Goal: Book appointment/travel/reservation

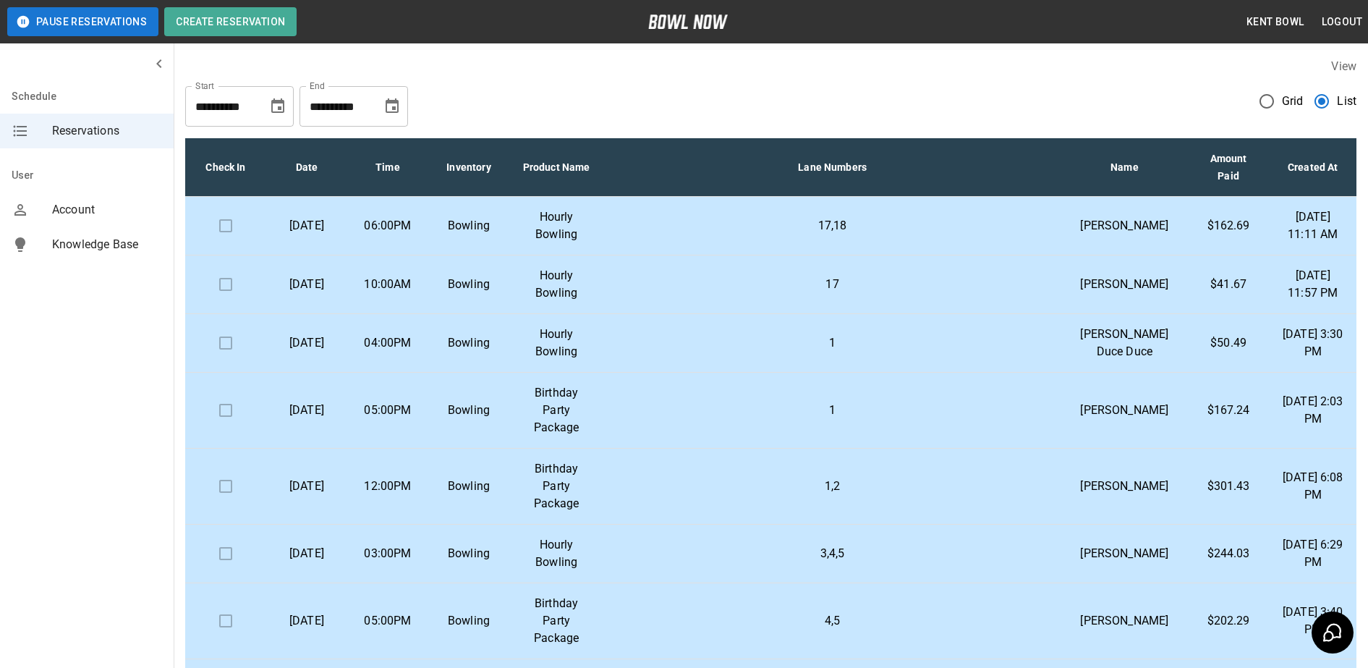
scroll to position [1, 0]
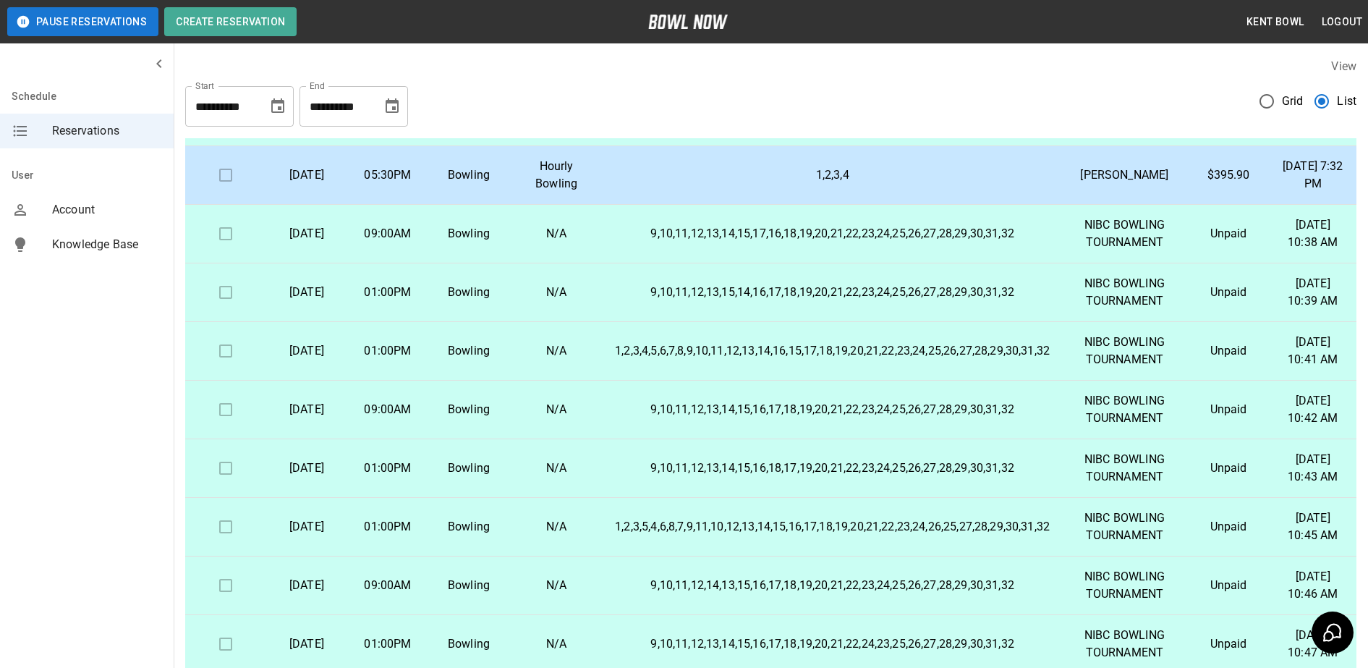
scroll to position [890, 0]
click at [391, 110] on icon "Choose date, selected date is Nov 9, 2025" at bounding box center [391, 106] width 17 height 17
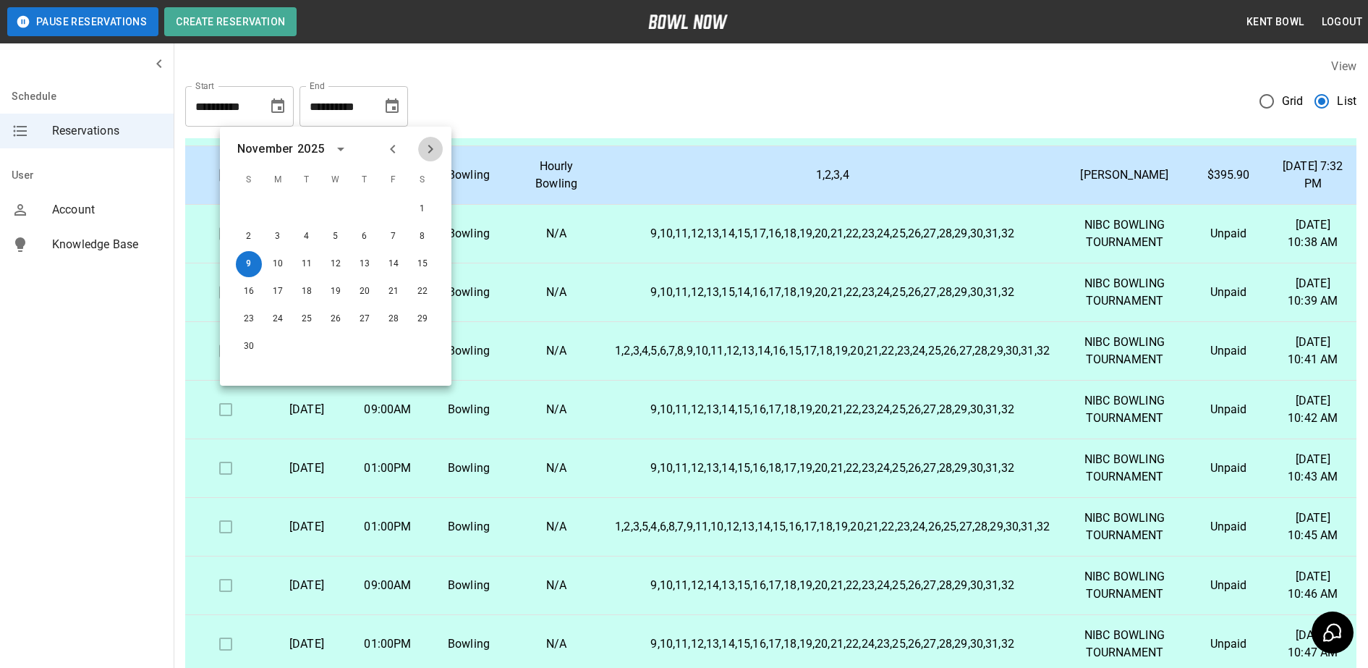
click at [430, 148] on icon "Next month" at bounding box center [430, 148] width 17 height 17
click at [336, 320] on button "31" at bounding box center [336, 319] width 26 height 26
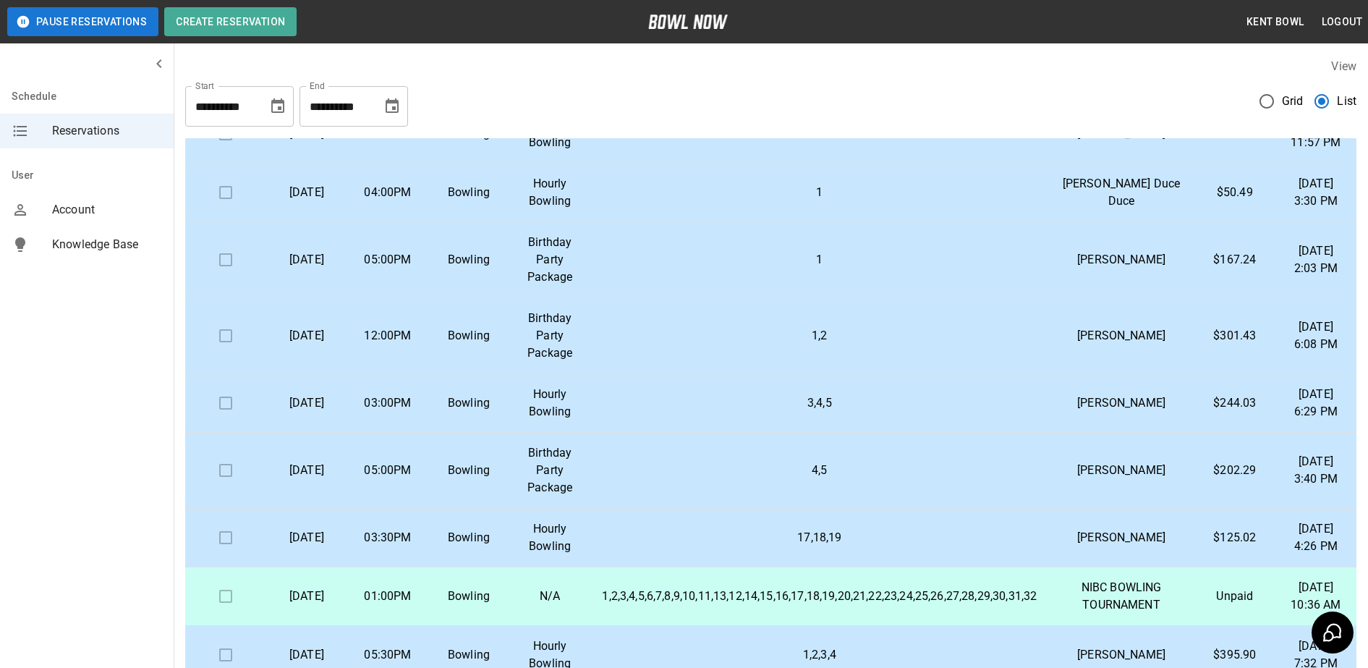
scroll to position [0, 0]
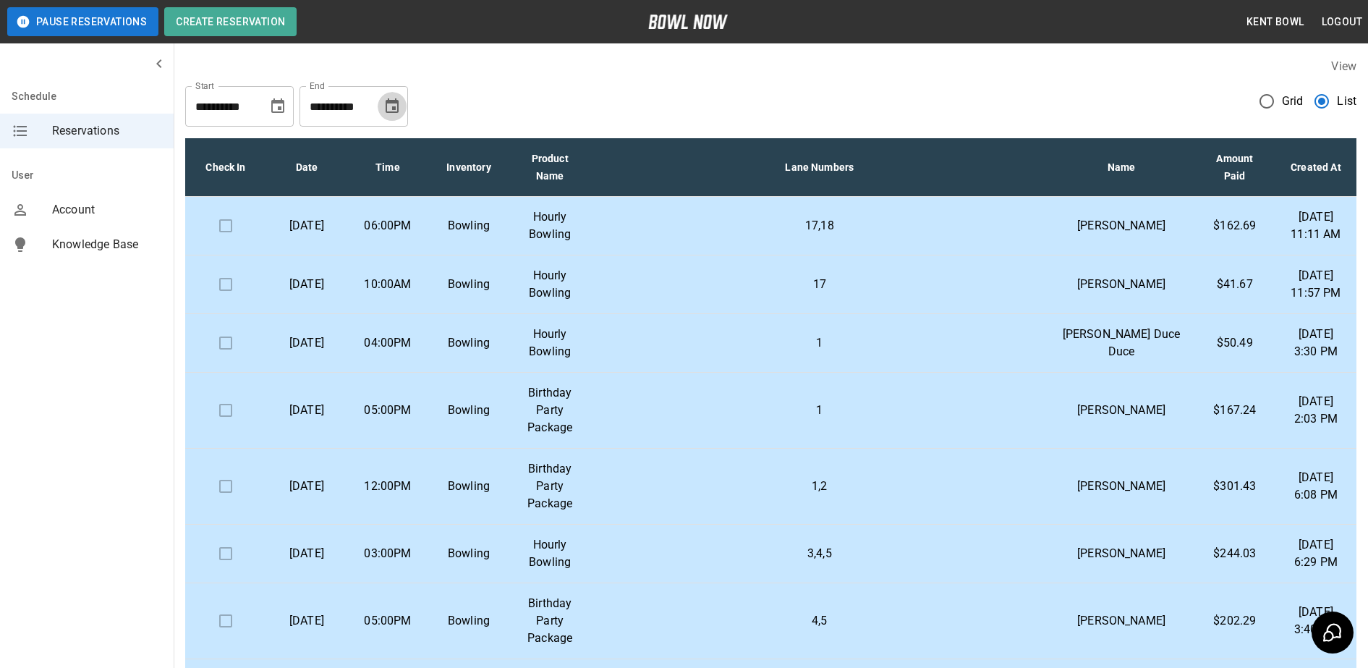
click at [395, 111] on icon "Choose date, selected date is Dec 31, 2025" at bounding box center [391, 106] width 17 height 17
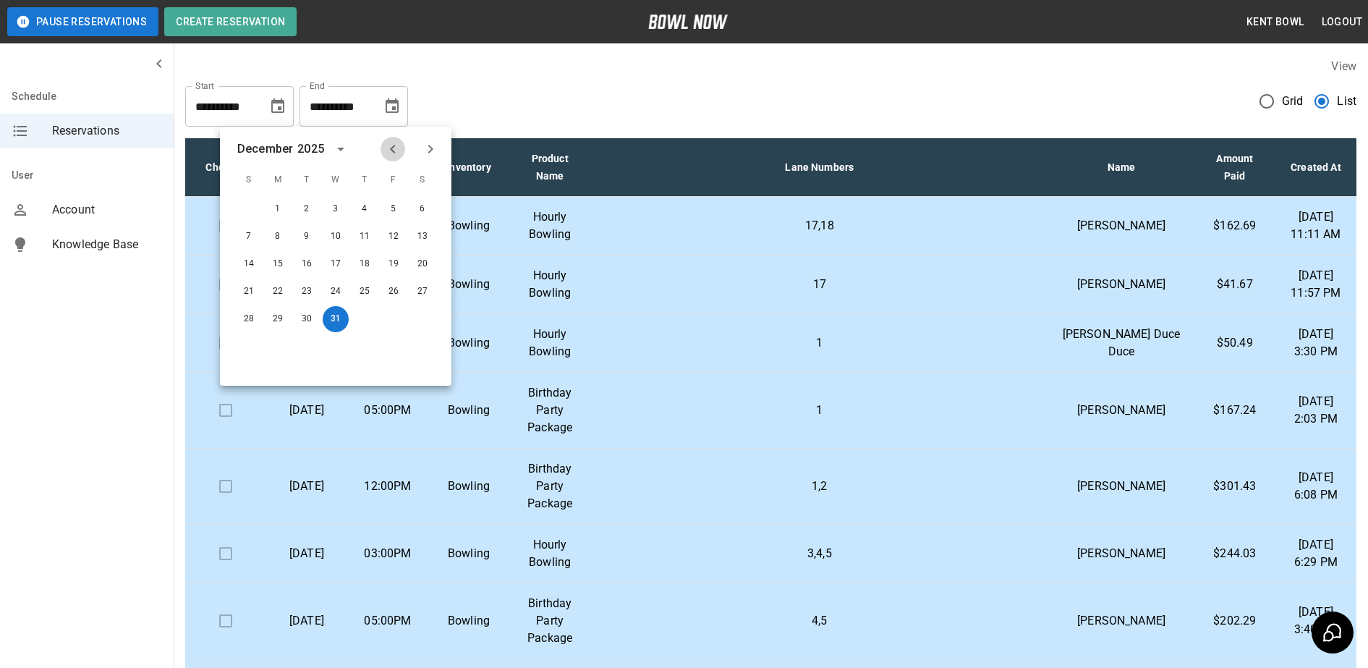
click at [395, 148] on icon "Previous month" at bounding box center [392, 148] width 17 height 17
click at [247, 263] on button "9" at bounding box center [249, 264] width 26 height 26
type input "**********"
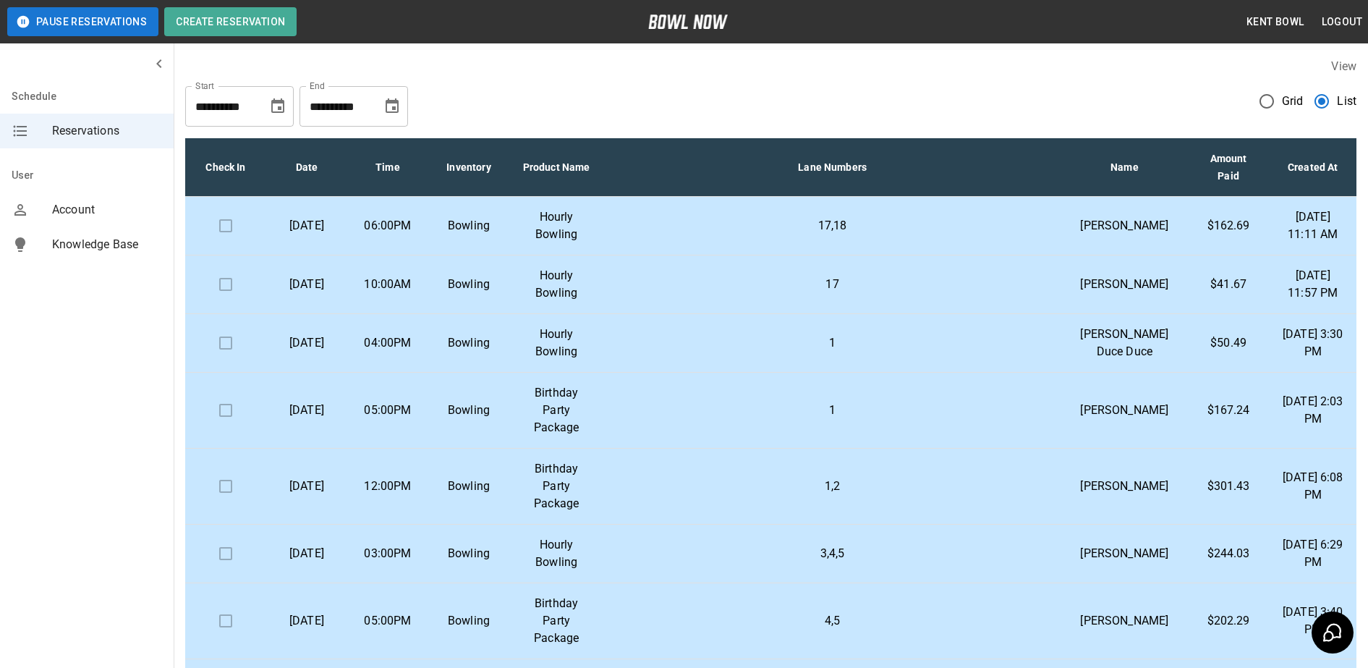
click at [516, 85] on div "**********" at bounding box center [770, 100] width 1171 height 52
